Goal: Information Seeking & Learning: Learn about a topic

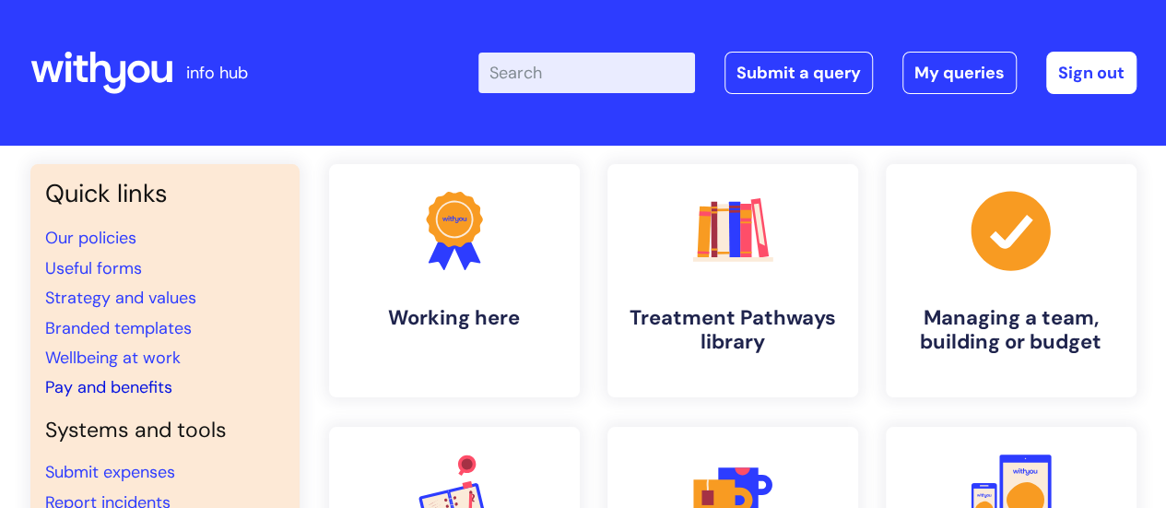
click at [155, 391] on link "Pay and benefits" at bounding box center [108, 387] width 127 height 22
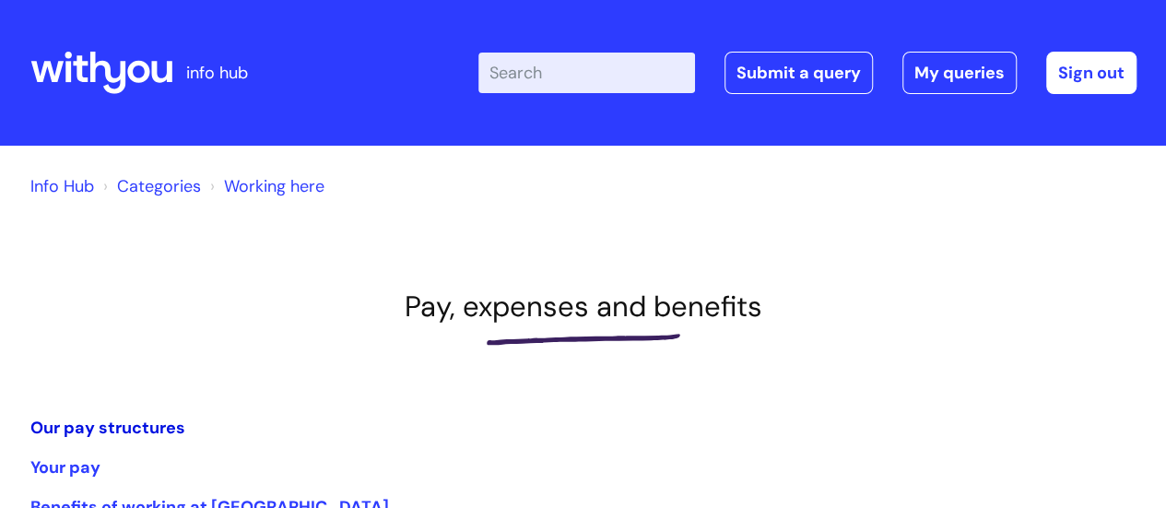
click at [162, 425] on link "Our pay structures" at bounding box center [107, 428] width 155 height 22
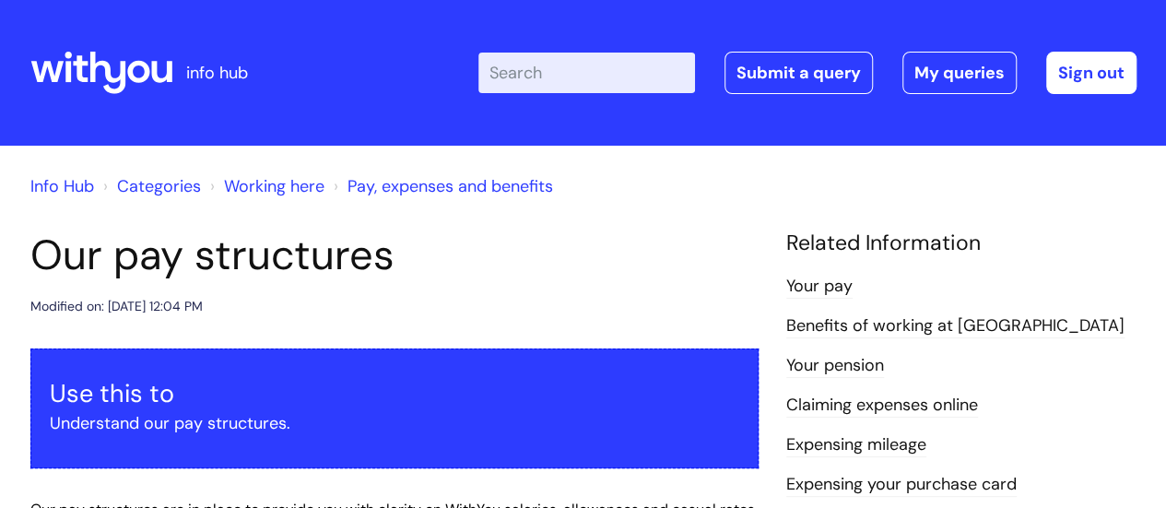
click at [835, 370] on link "Your pension" at bounding box center [836, 366] width 98 height 24
